Goal: Transaction & Acquisition: Purchase product/service

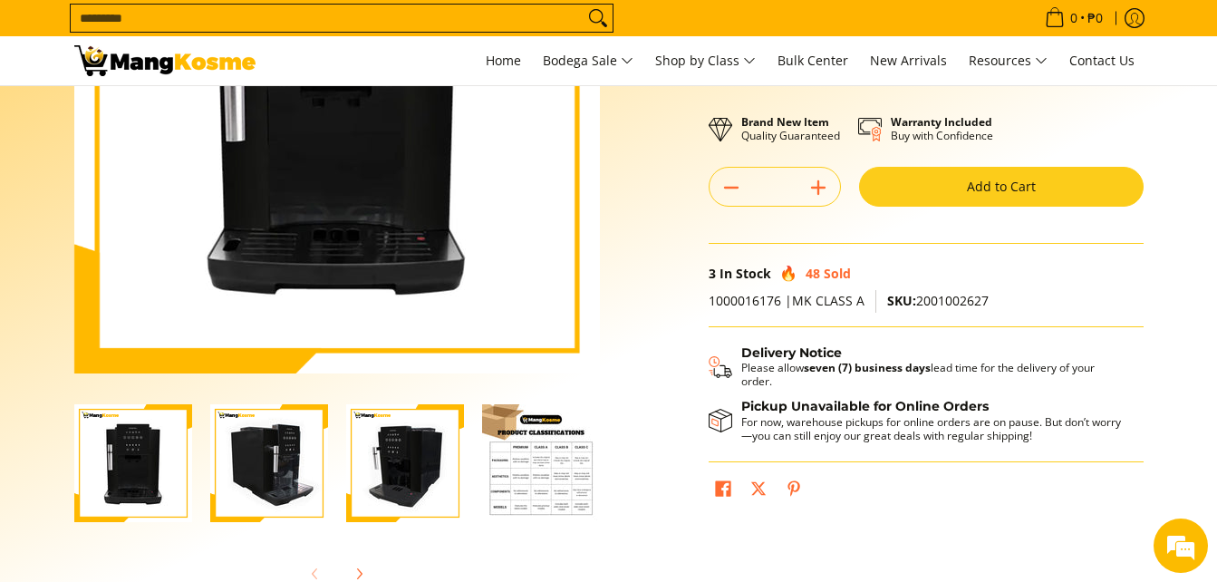
scroll to position [282, 0]
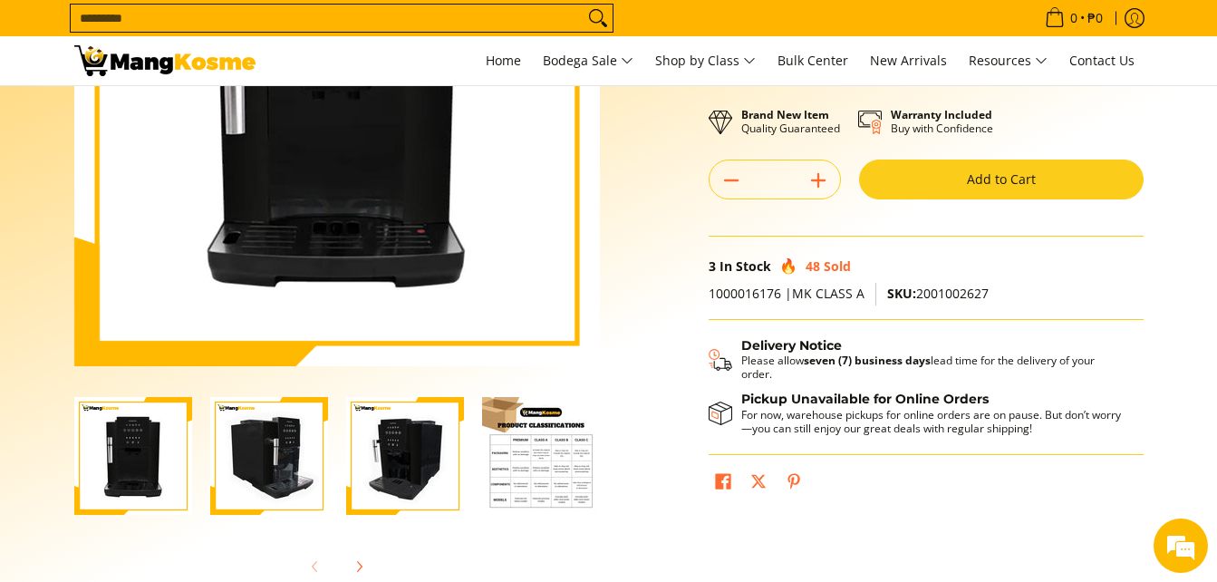
click at [541, 453] on img "Condura Automatic Espresso Machine (Class A)-4" at bounding box center [541, 456] width 118 height 118
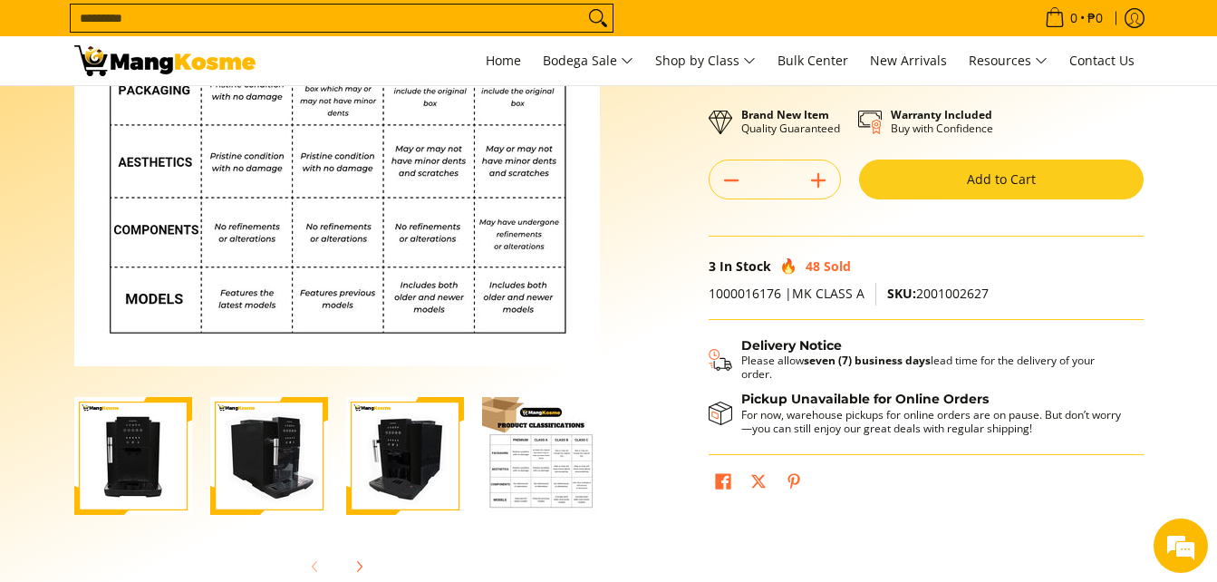
click at [443, 463] on img "Condura Automatic Espresso Machine (Class A)-3" at bounding box center [405, 456] width 118 height 118
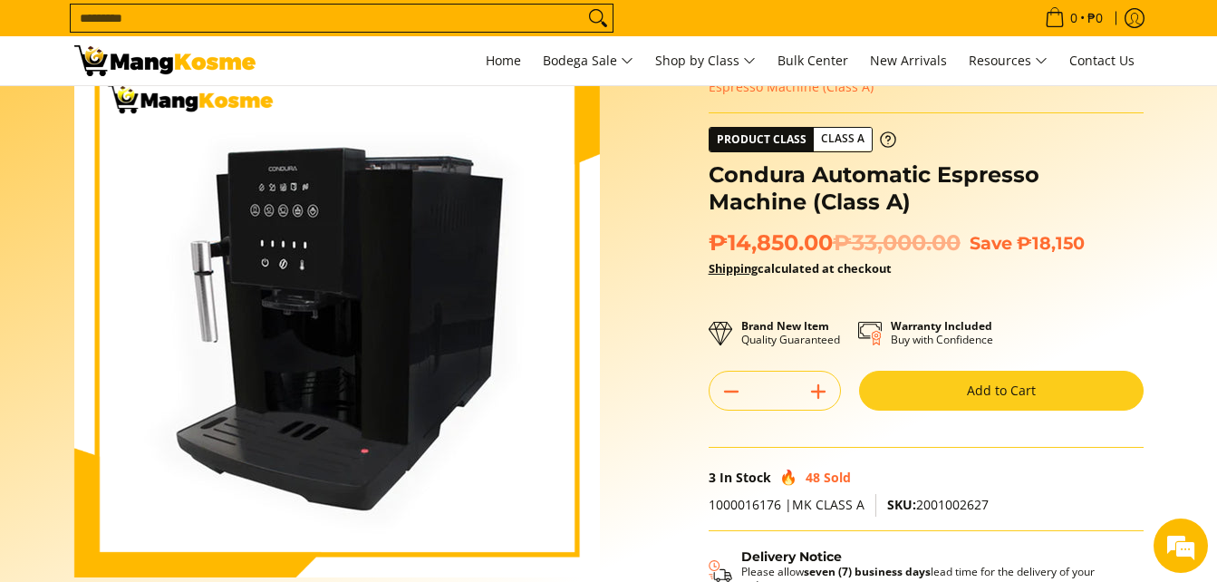
scroll to position [78, 0]
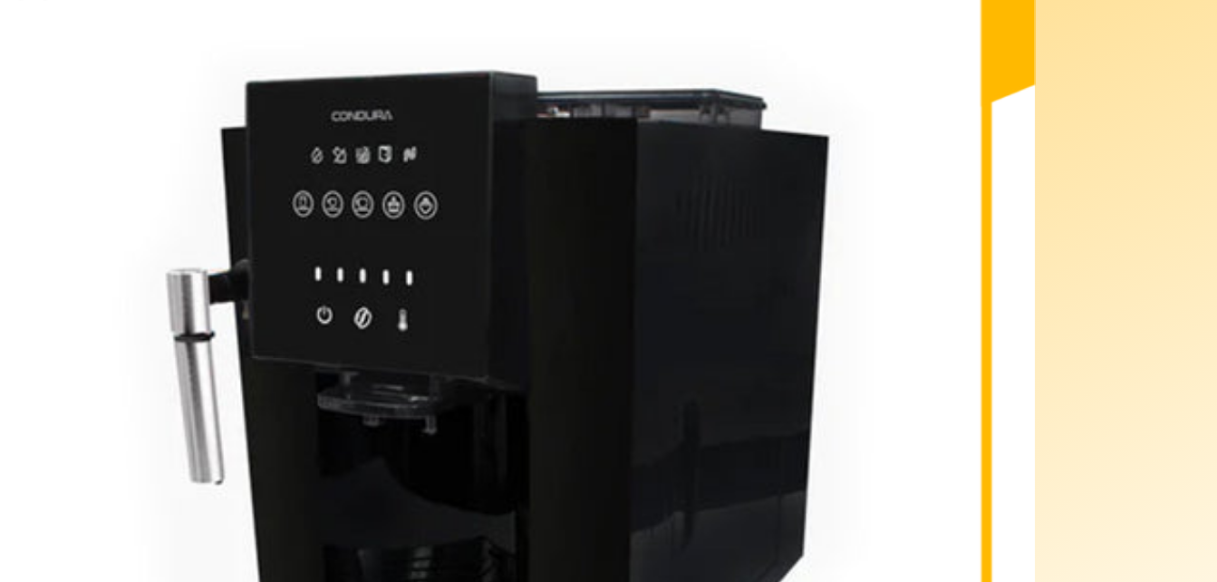
drag, startPoint x: 239, startPoint y: 238, endPoint x: 528, endPoint y: 249, distance: 288.4
click at [528, 249] on img at bounding box center [337, 307] width 526 height 526
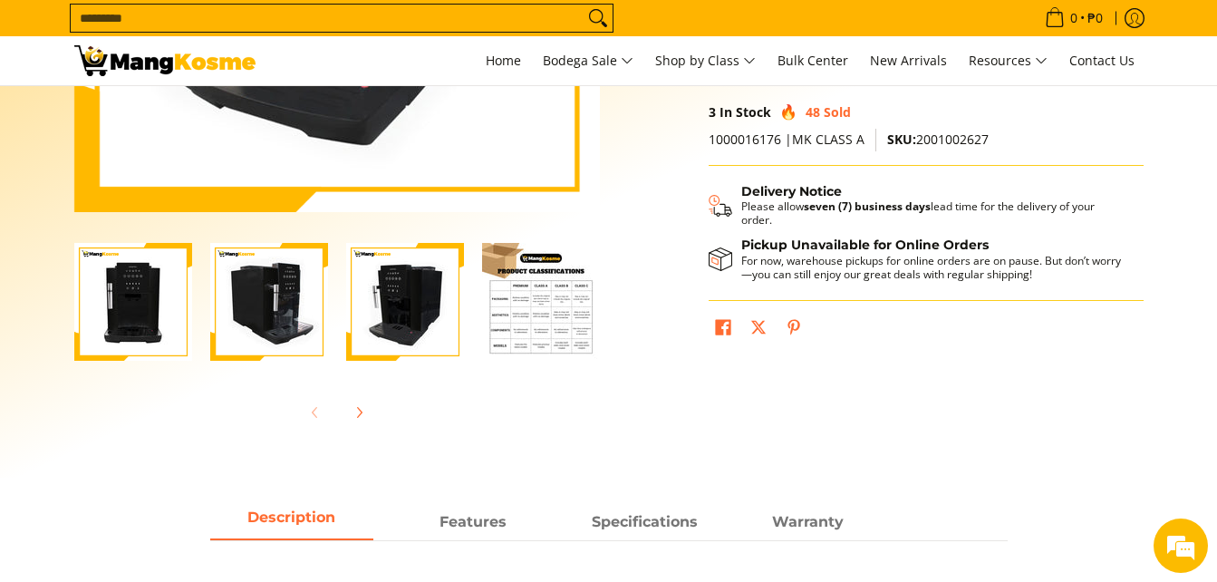
scroll to position [452, 0]
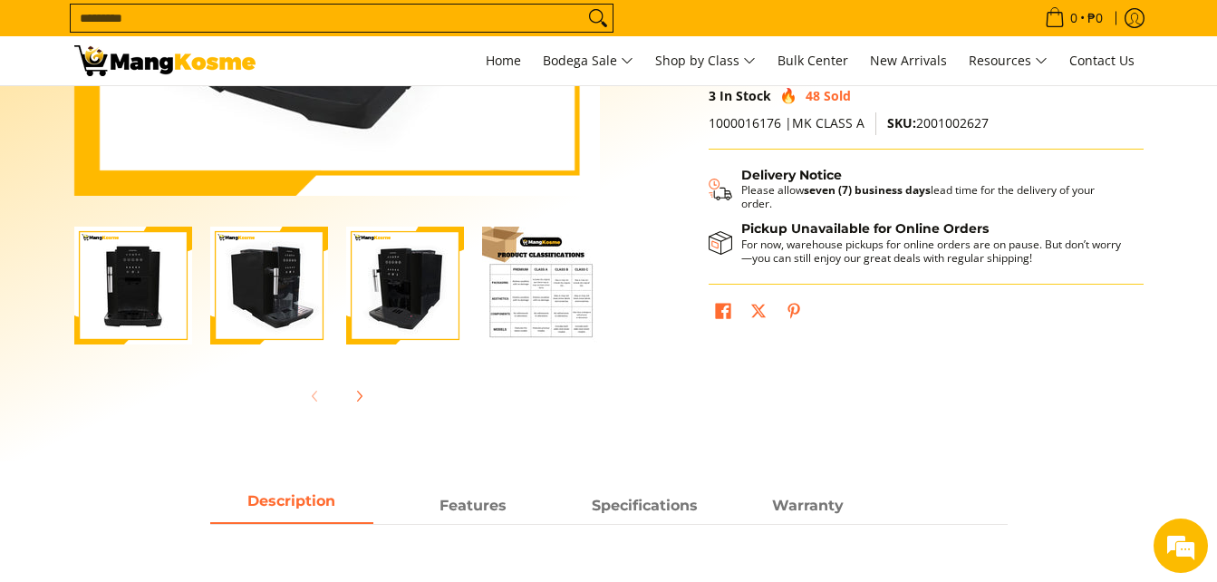
click at [136, 311] on img "Condura Automatic Espresso Machine (Class A)-1" at bounding box center [133, 286] width 118 height 118
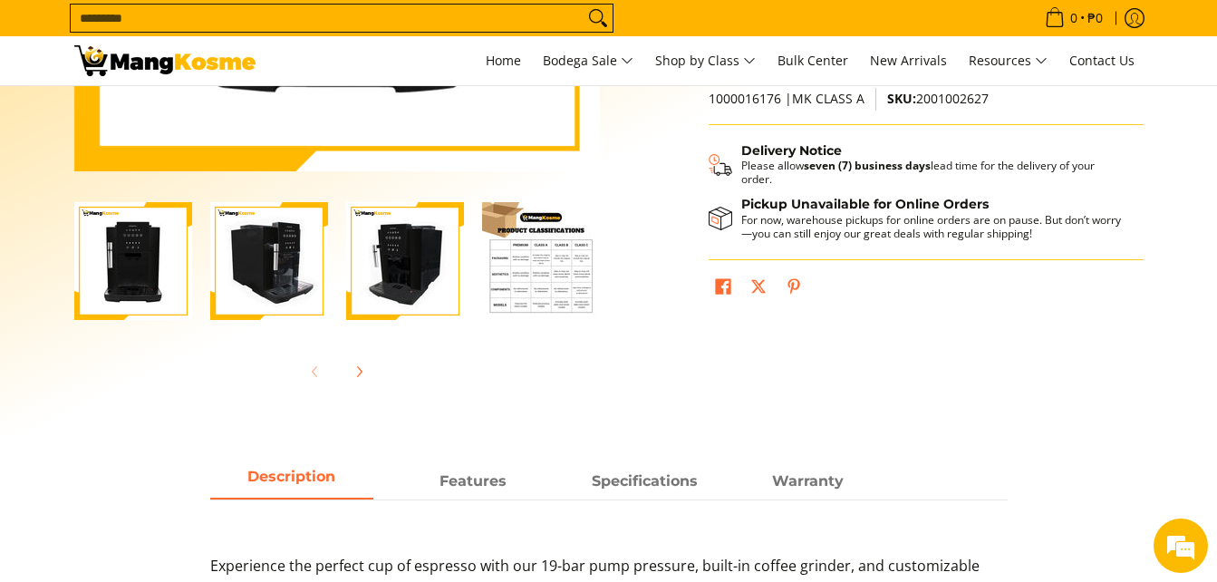
scroll to position [472, 0]
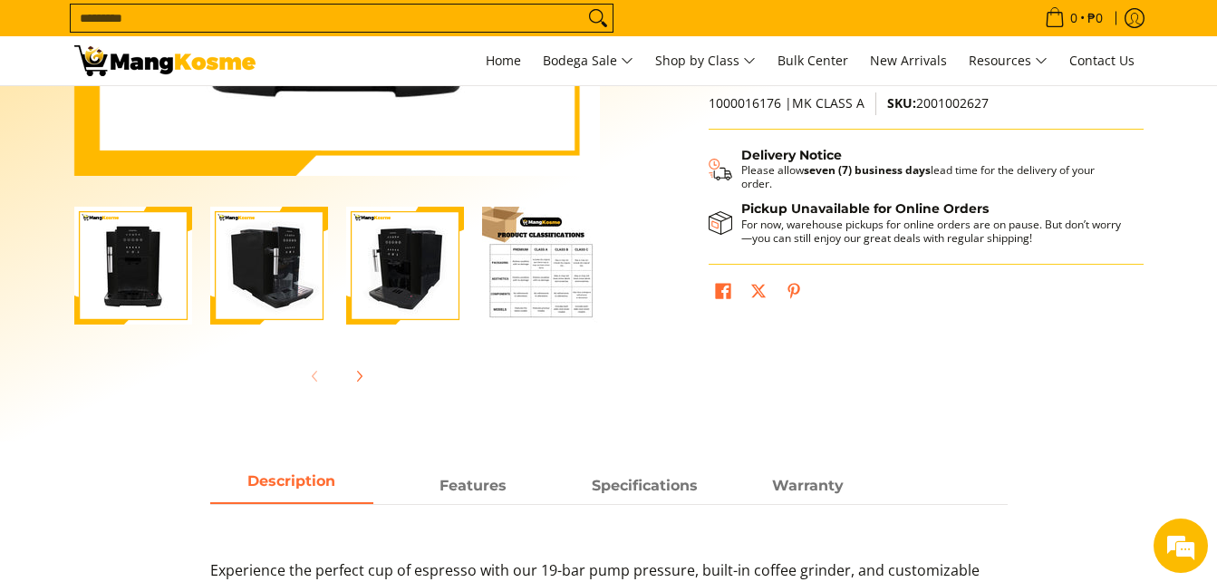
click at [229, 295] on img "Condura Automatic Espresso Machine (Class A)-2" at bounding box center [269, 266] width 118 height 118
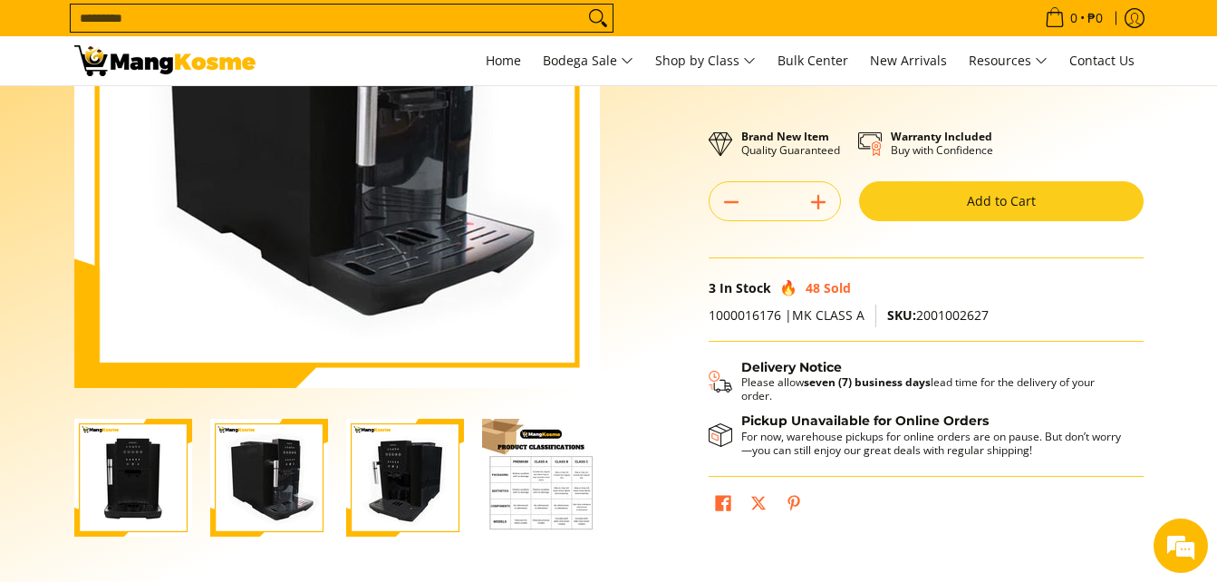
scroll to position [256, 0]
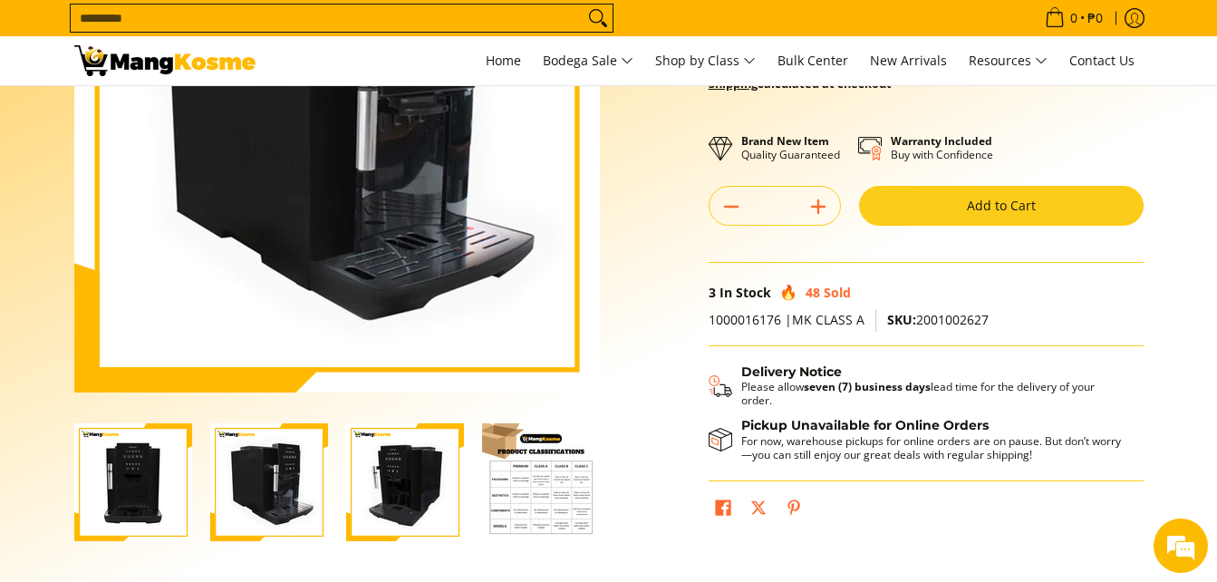
click at [409, 495] on img "Condura Automatic Espresso Machine (Class A)-3" at bounding box center [405, 482] width 118 height 118
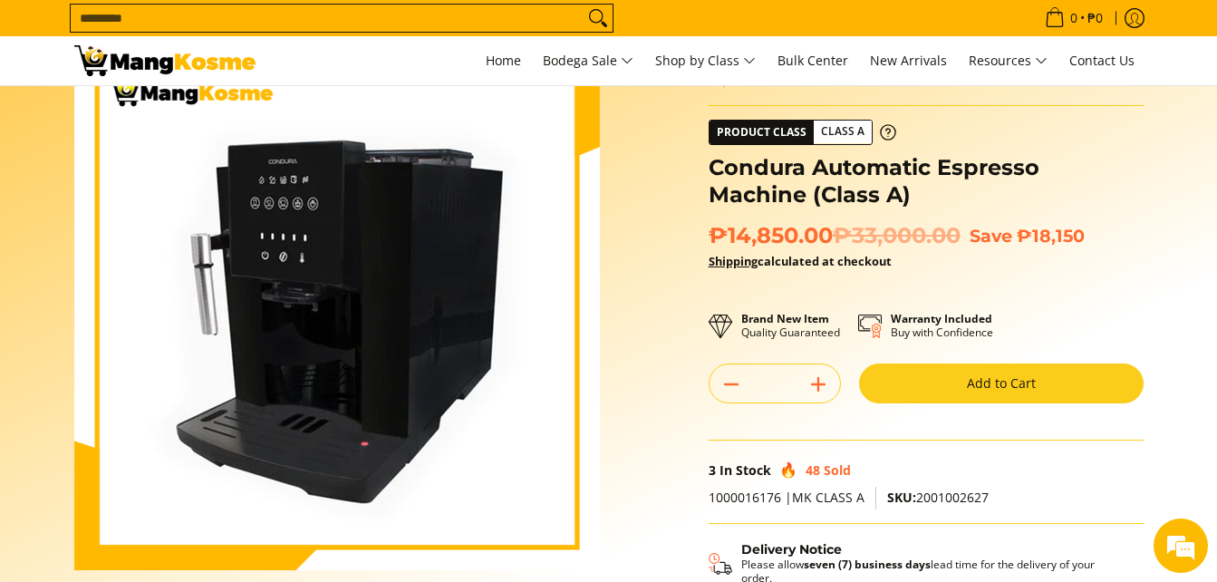
scroll to position [0, 0]
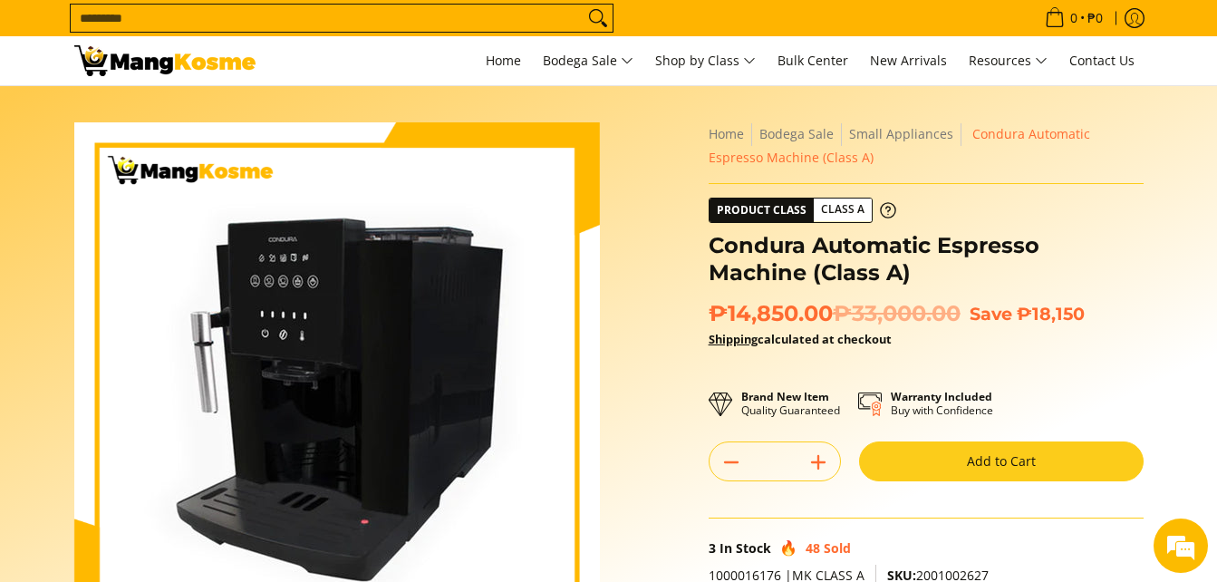
click at [495, 30] on input "Search..." at bounding box center [327, 18] width 513 height 27
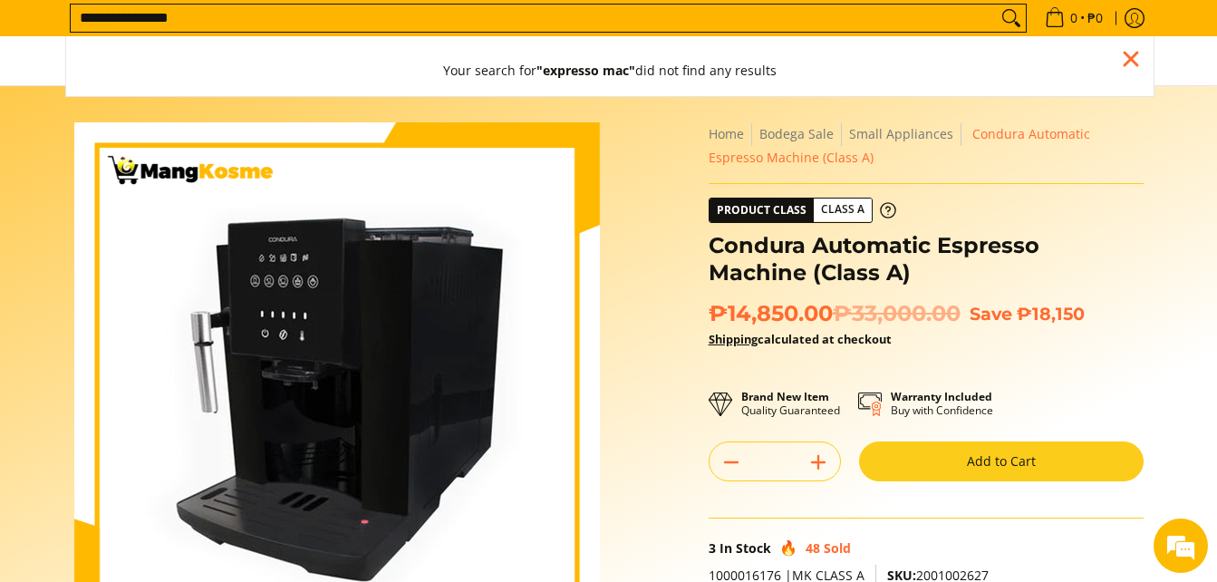
type input "**********"
click at [997, 5] on button "Search" at bounding box center [1011, 18] width 29 height 27
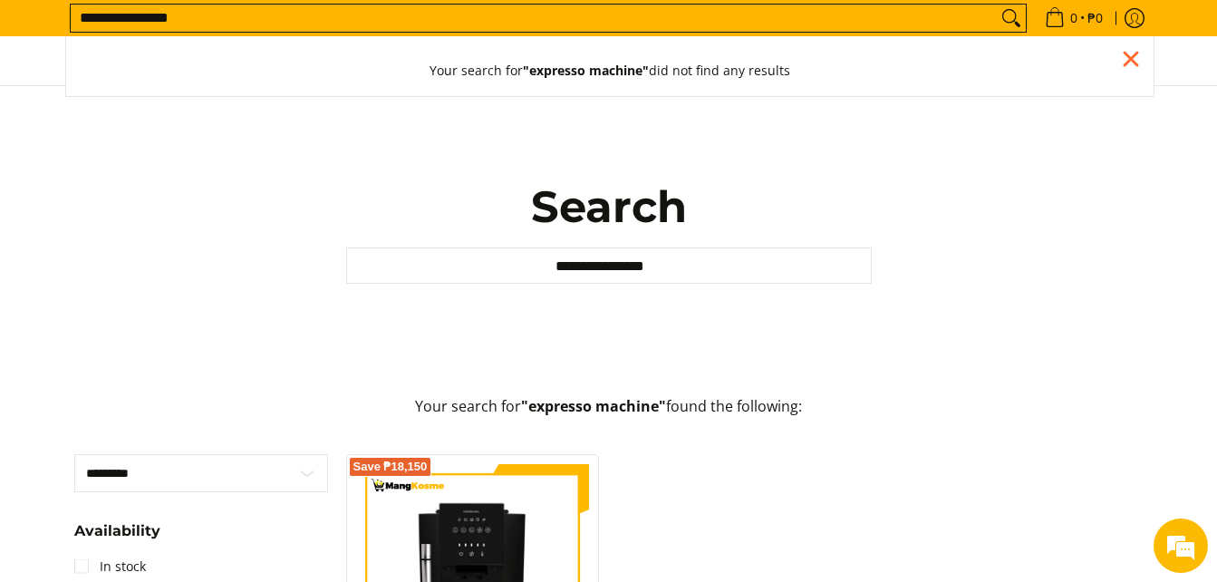
scroll to position [1, 0]
drag, startPoint x: 207, startPoint y: 18, endPoint x: 51, endPoint y: 45, distance: 158.3
click at [51, 45] on div "**********" at bounding box center [608, 43] width 1217 height 86
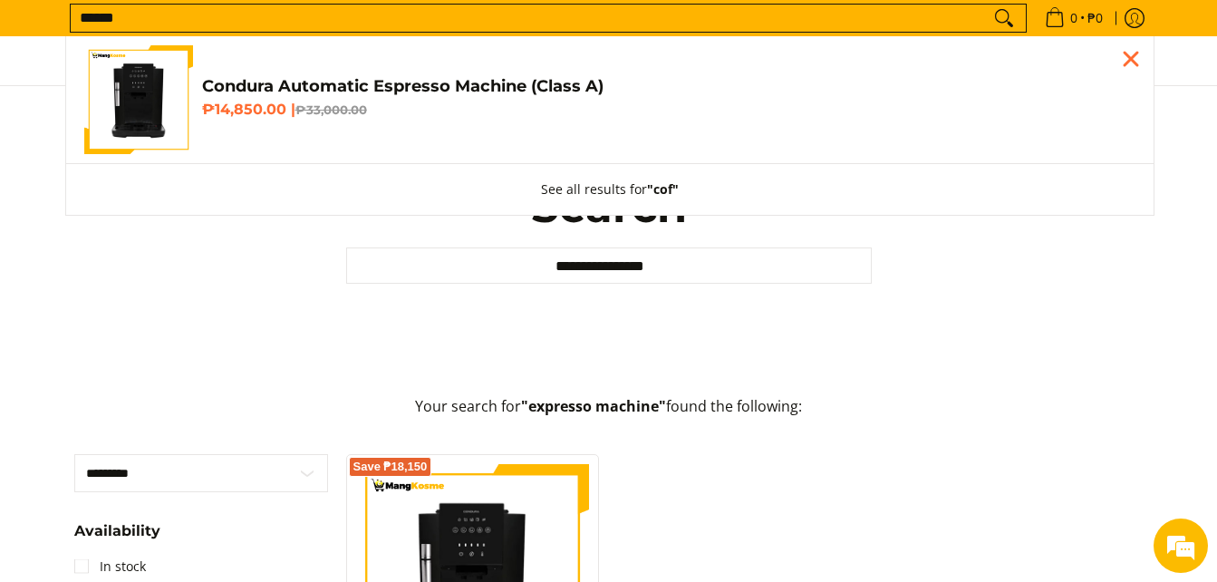
scroll to position [0, 0]
type input "**********"
click at [990, 5] on button "Search" at bounding box center [1004, 18] width 29 height 27
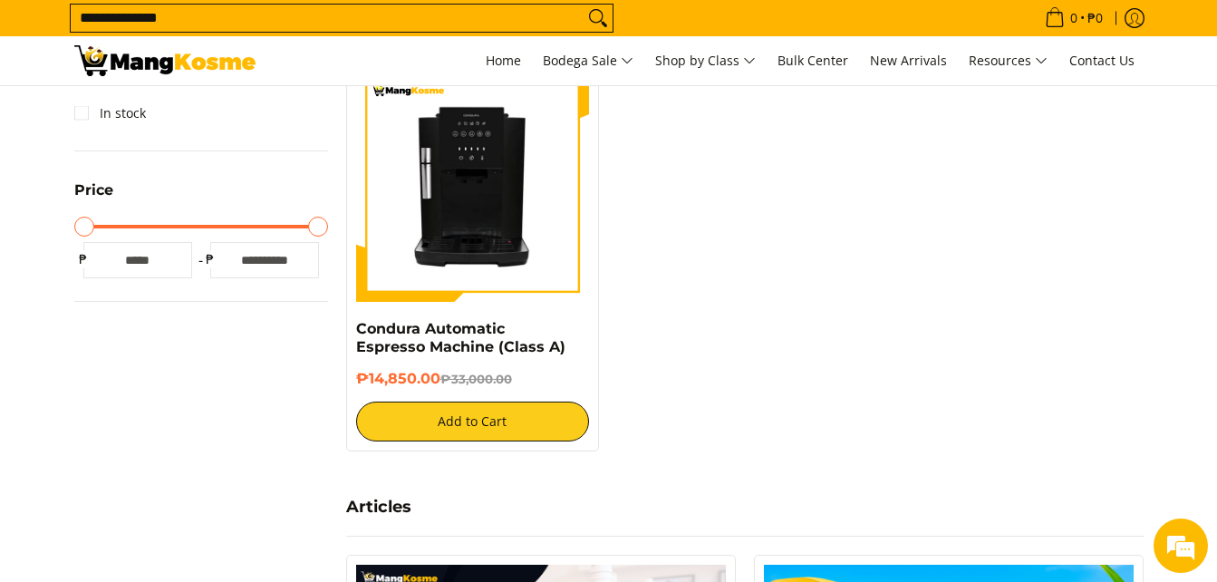
scroll to position [432, 0]
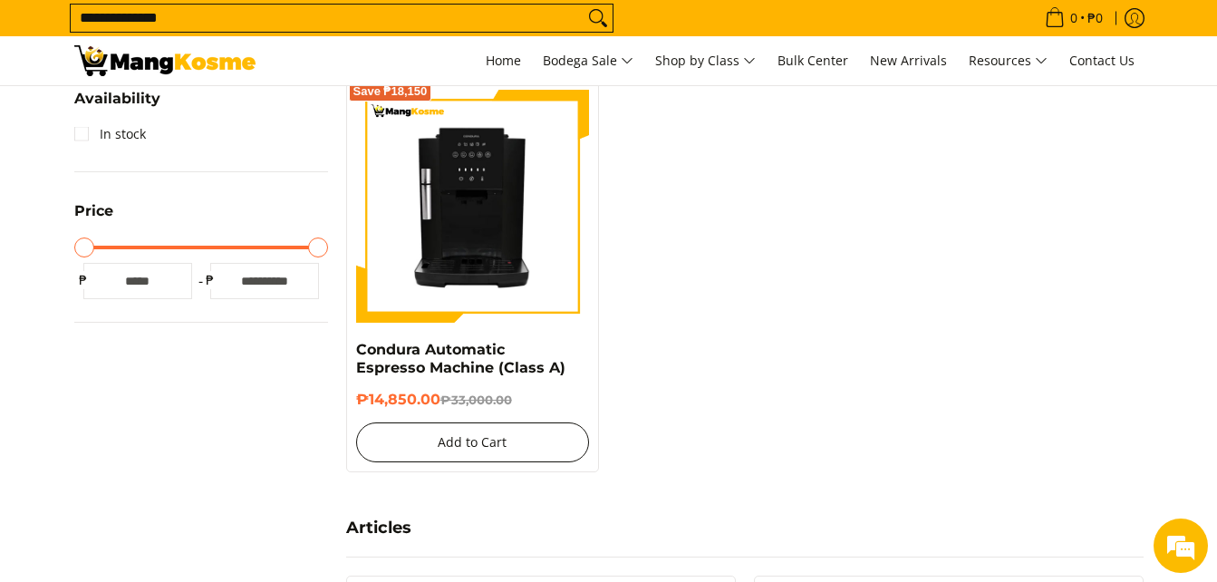
click at [541, 437] on button "Add to Cart" at bounding box center [473, 442] width 234 height 40
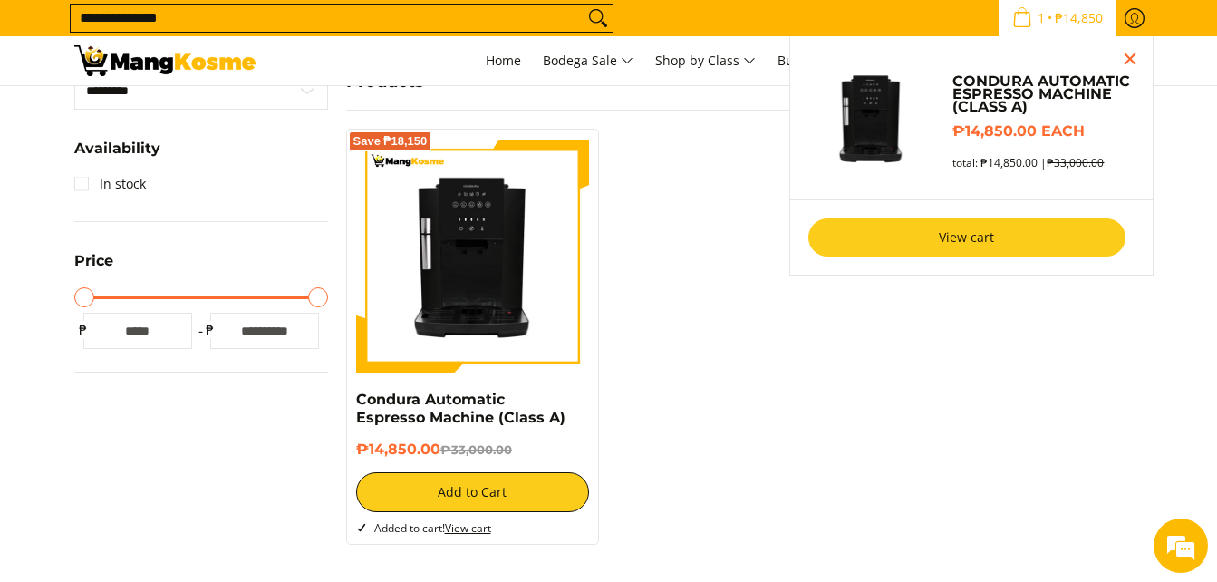
scroll to position [0, 0]
click at [969, 245] on link "View cart" at bounding box center [967, 237] width 317 height 38
